Goal: Find specific fact

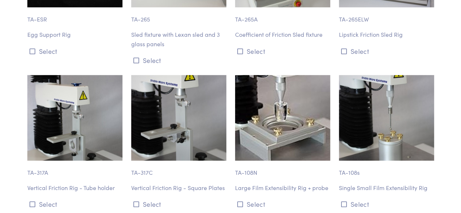
scroll to position [7174, 0]
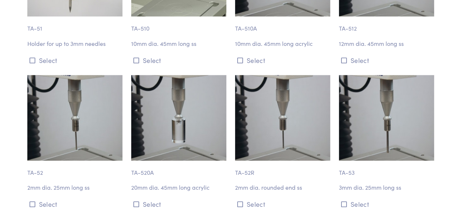
scroll to position [1748, 0]
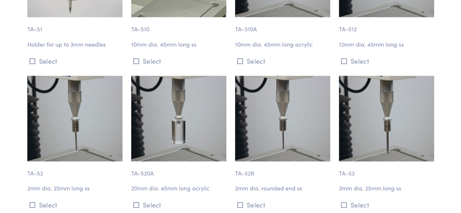
click at [215, 119] on img at bounding box center [178, 119] width 95 height 86
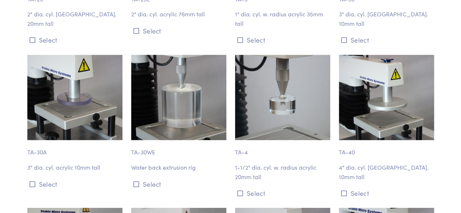
scroll to position [1021, 0]
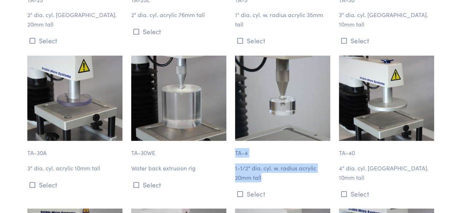
drag, startPoint x: 232, startPoint y: 144, endPoint x: 272, endPoint y: 169, distance: 47.1
click at [272, 169] on div "TA-4 1-1/2" dia. cyl. w. radius acrylic 20mm tall Select" at bounding box center [283, 128] width 104 height 145
copy div "TA-4 1-1/2" dia. cyl. w. radius acrylic 20mm tall"
click at [250, 164] on p "1-1/2" dia. cyl. w. radius acrylic 20mm tall" at bounding box center [282, 173] width 95 height 19
drag, startPoint x: 261, startPoint y: 166, endPoint x: 235, endPoint y: 158, distance: 27.0
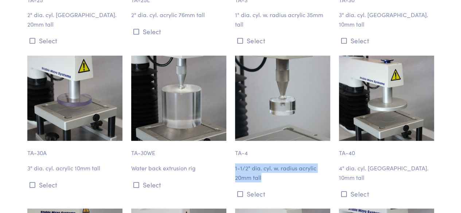
click at [235, 164] on p "1-1/2" dia. cyl. w. radius acrylic 20mm tall" at bounding box center [282, 173] width 95 height 19
copy p "1-1/2" dia. cyl. w. radius acrylic 20mm tall"
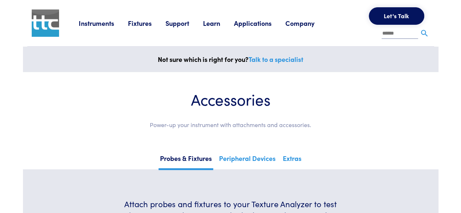
scroll to position [3009, 0]
